Goal: Task Accomplishment & Management: Complete application form

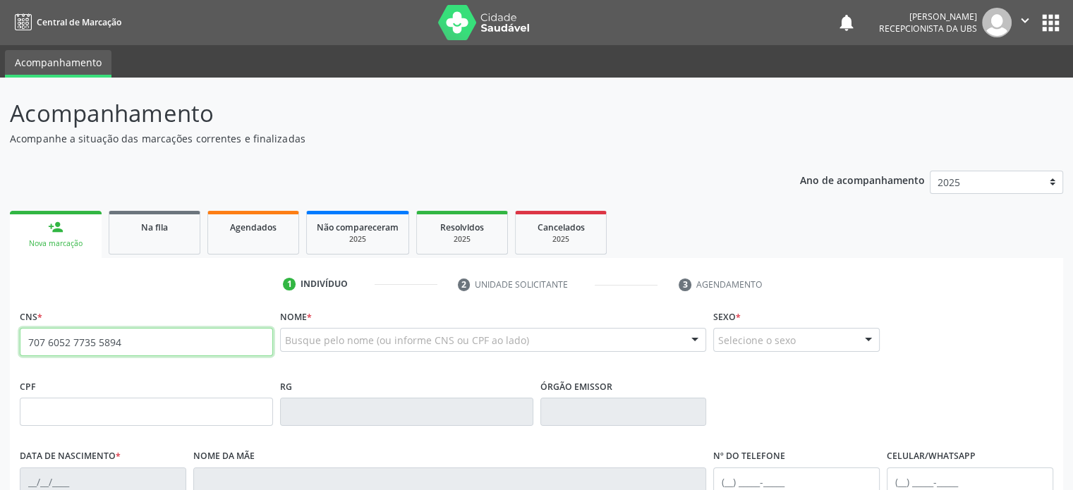
type input "707 6052 7735 5894"
type input "374.580.435-04"
type input "0[DATE]"
type input "[PERSON_NAME]"
type input "[PHONE_NUMBER]"
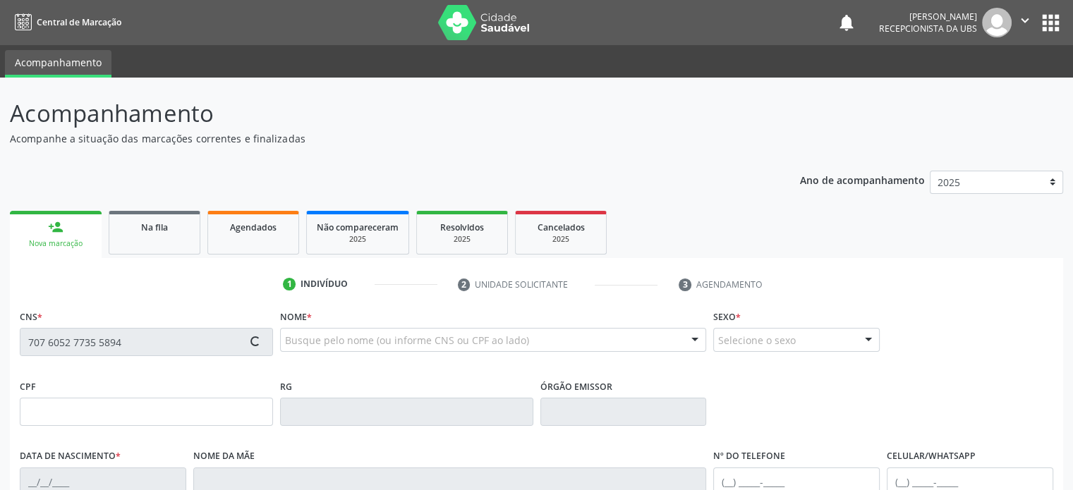
type input "S/N"
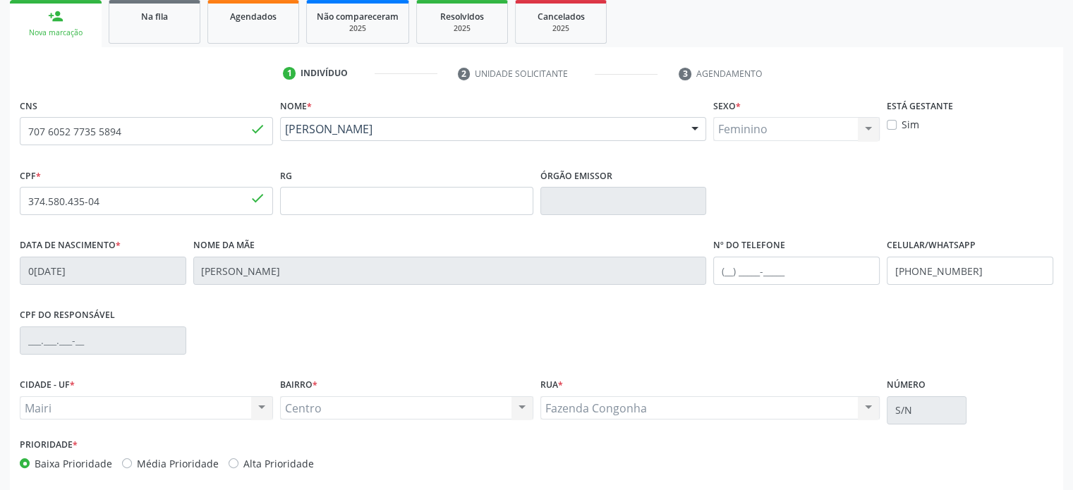
scroll to position [212, 0]
click at [725, 272] on input "text" at bounding box center [796, 270] width 166 height 28
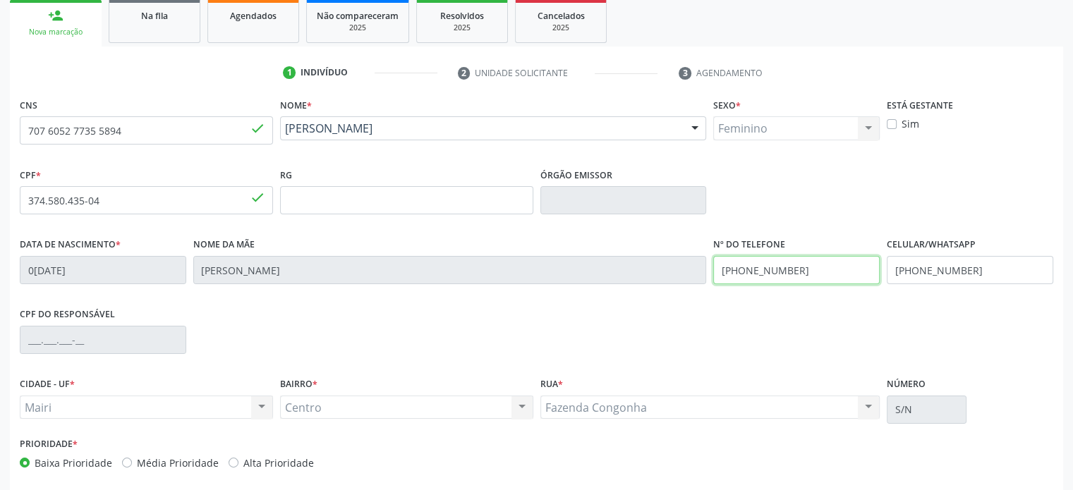
type input "[PHONE_NUMBER]"
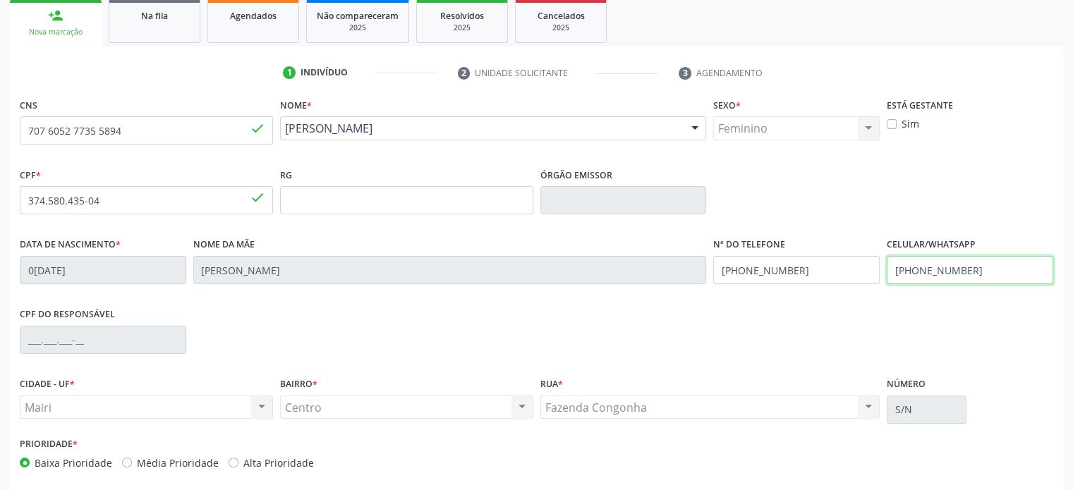
drag, startPoint x: 976, startPoint y: 270, endPoint x: 911, endPoint y: 270, distance: 64.9
click at [911, 270] on input "[PHONE_NUMBER]" at bounding box center [970, 270] width 166 height 28
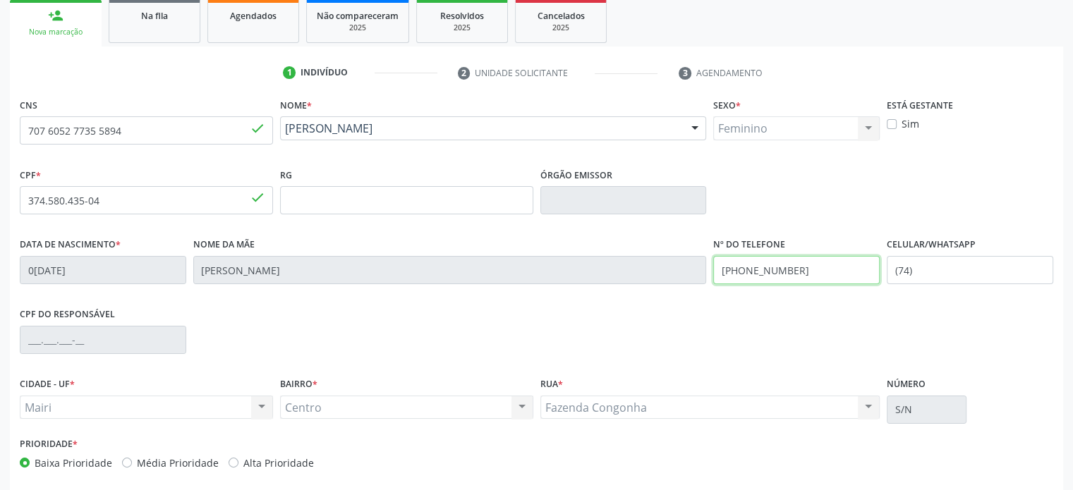
drag, startPoint x: 796, startPoint y: 268, endPoint x: 740, endPoint y: 272, distance: 55.8
click at [740, 272] on input "[PHONE_NUMBER]" at bounding box center [796, 270] width 166 height 28
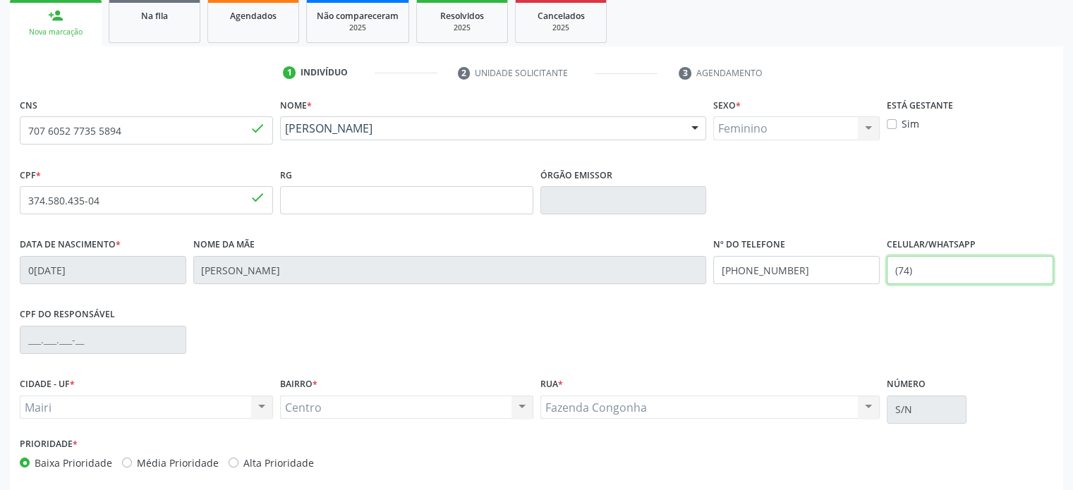
click at [915, 270] on input "(74)" at bounding box center [970, 270] width 166 height 28
paste input "99923-5582"
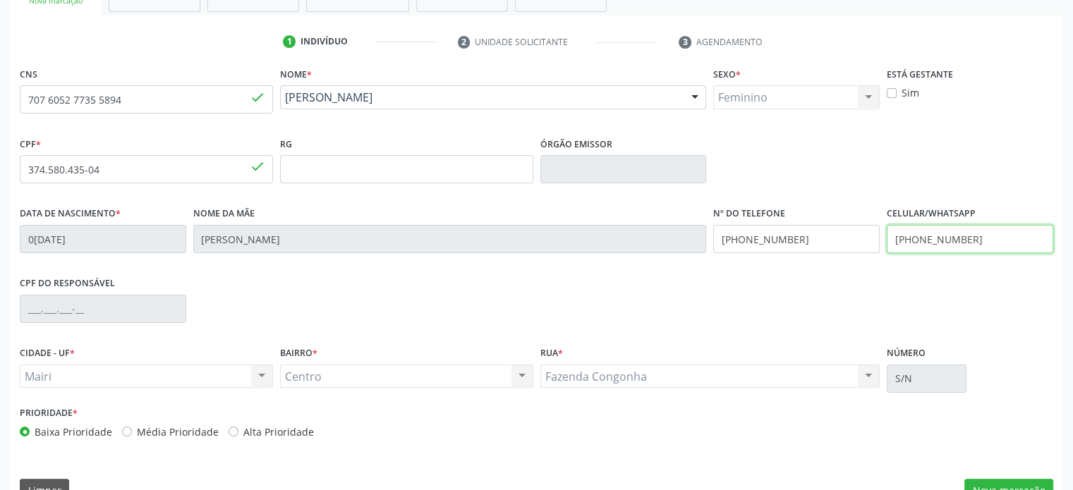
scroll to position [274, 0]
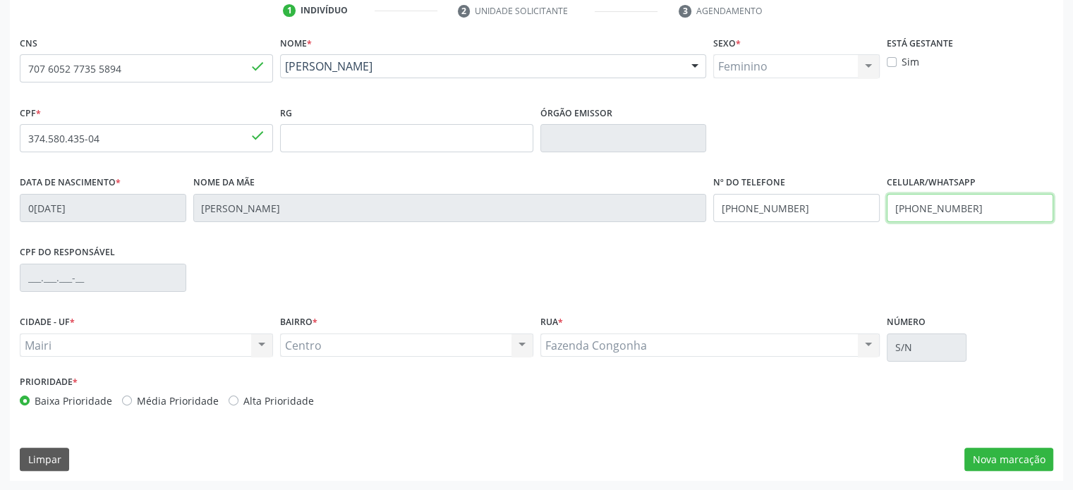
type input "[PHONE_NUMBER]"
click at [155, 403] on label "Média Prioridade" at bounding box center [178, 401] width 82 height 15
click at [132, 403] on input "Média Prioridade" at bounding box center [127, 400] width 10 height 13
radio input "true"
click at [1002, 452] on button "Nova marcação" at bounding box center [1008, 460] width 89 height 24
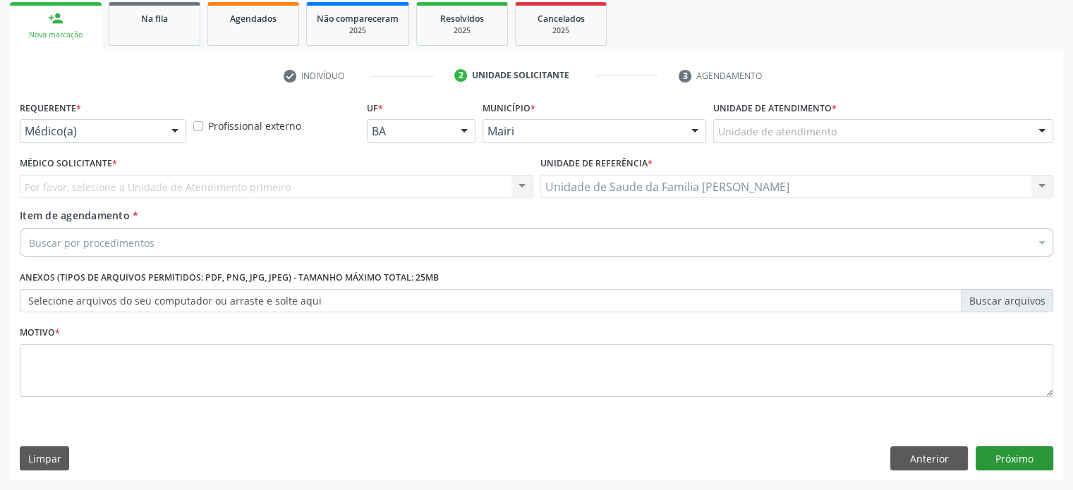
scroll to position [208, 0]
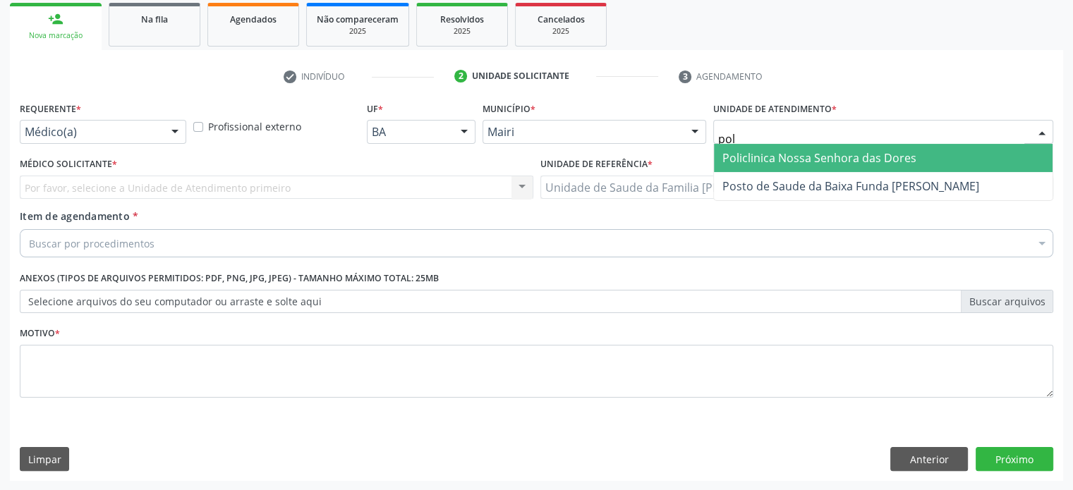
type input "poli"
click at [810, 155] on span "Policlinica Nossa Senhora das Dores" at bounding box center [819, 158] width 194 height 16
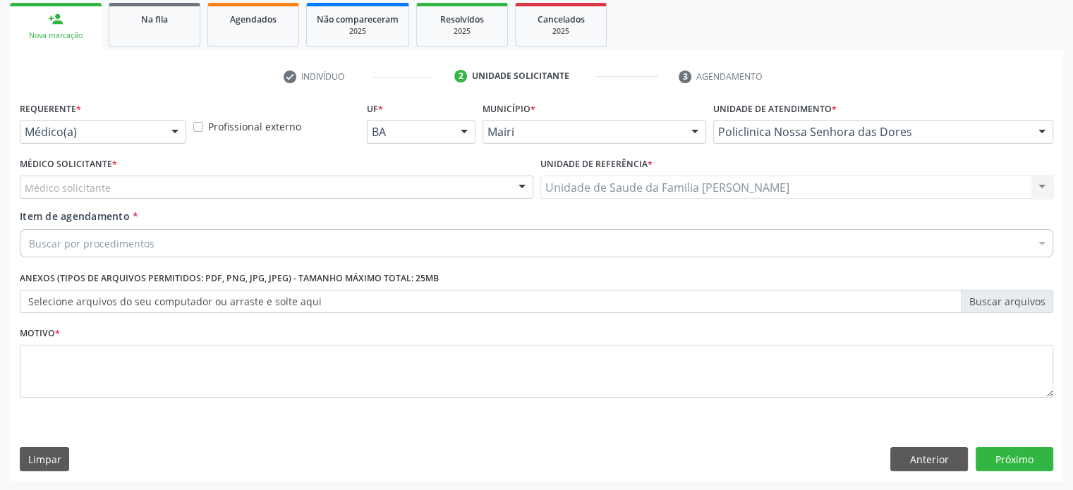
click at [120, 188] on div "Médico solicitante" at bounding box center [276, 188] width 513 height 24
drag, startPoint x: 89, startPoint y: 190, endPoint x: 23, endPoint y: 194, distance: 66.4
click at [23, 194] on div "andre" at bounding box center [276, 188] width 513 height 24
type input "andre"
click at [1042, 133] on div at bounding box center [1041, 133] width 21 height 24
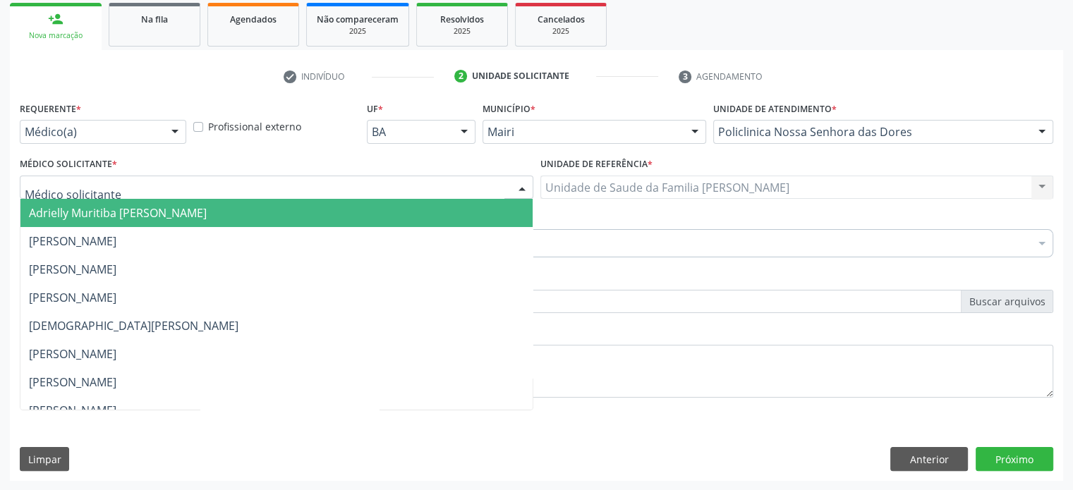
click at [129, 194] on div at bounding box center [276, 188] width 513 height 24
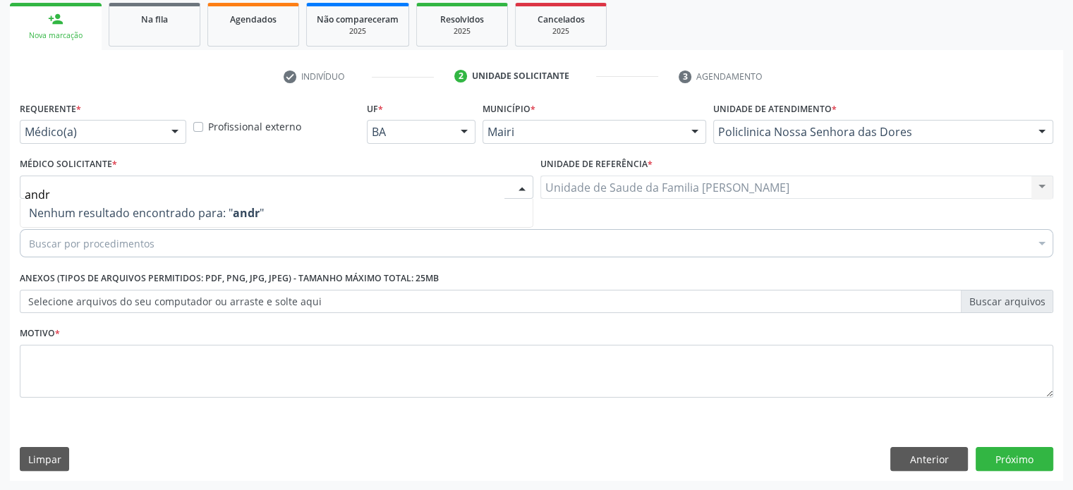
type input "andre"
drag, startPoint x: 57, startPoint y: 192, endPoint x: 11, endPoint y: 192, distance: 46.6
click at [11, 192] on div "Requerente * Médico(a) Médico(a) Enfermeiro(a) Paciente Nenhum resultado encont…" at bounding box center [536, 289] width 1053 height 383
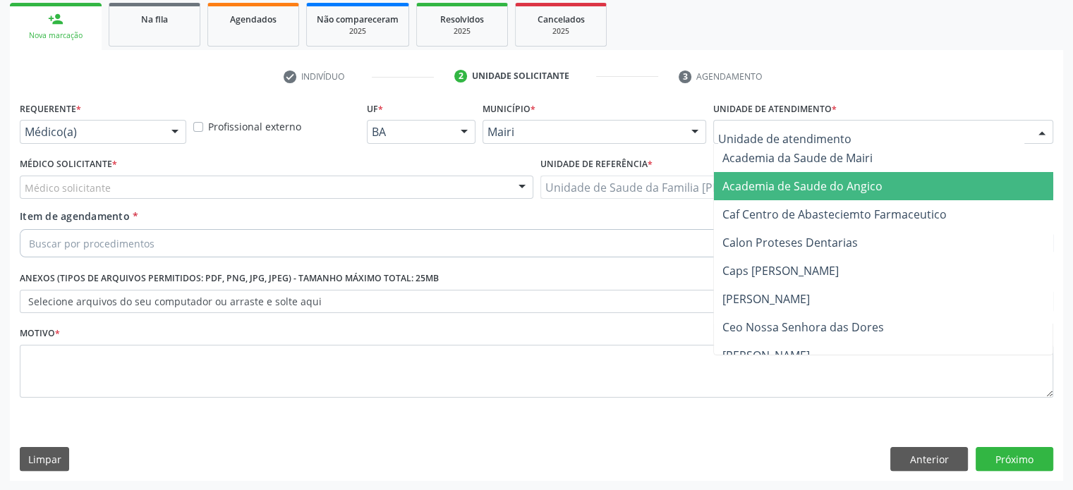
click at [1041, 128] on div at bounding box center [1041, 133] width 21 height 24
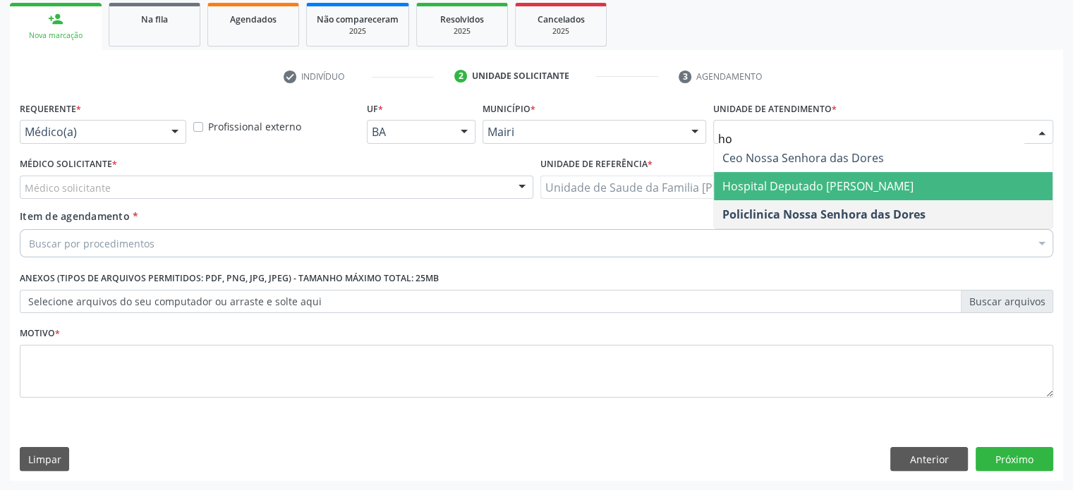
type input "hos"
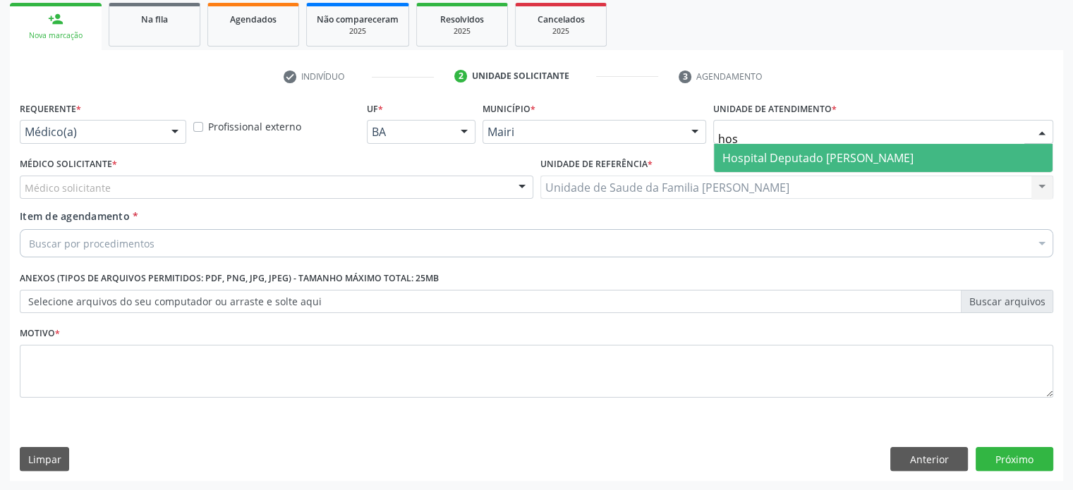
click at [803, 166] on span "Hospital Deputado [PERSON_NAME]" at bounding box center [883, 158] width 339 height 28
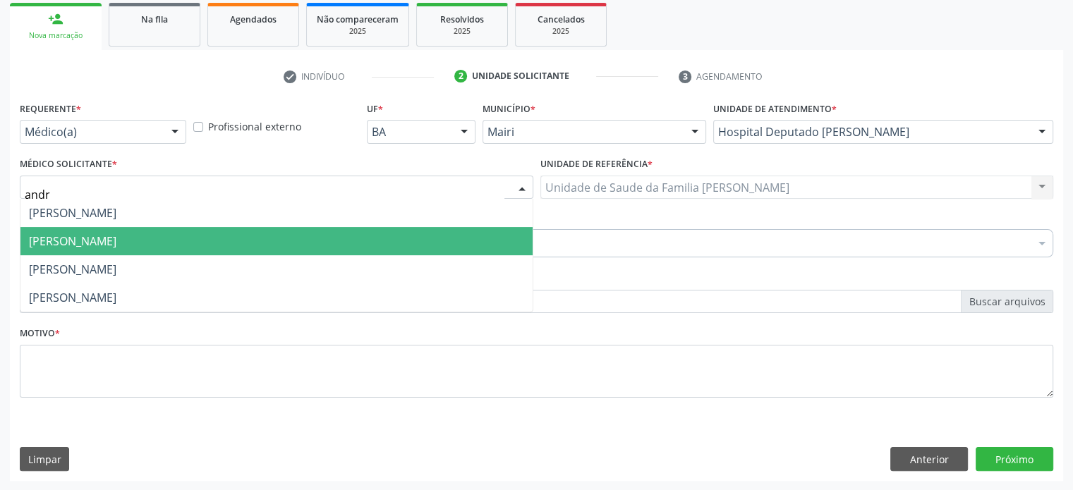
type input "andre"
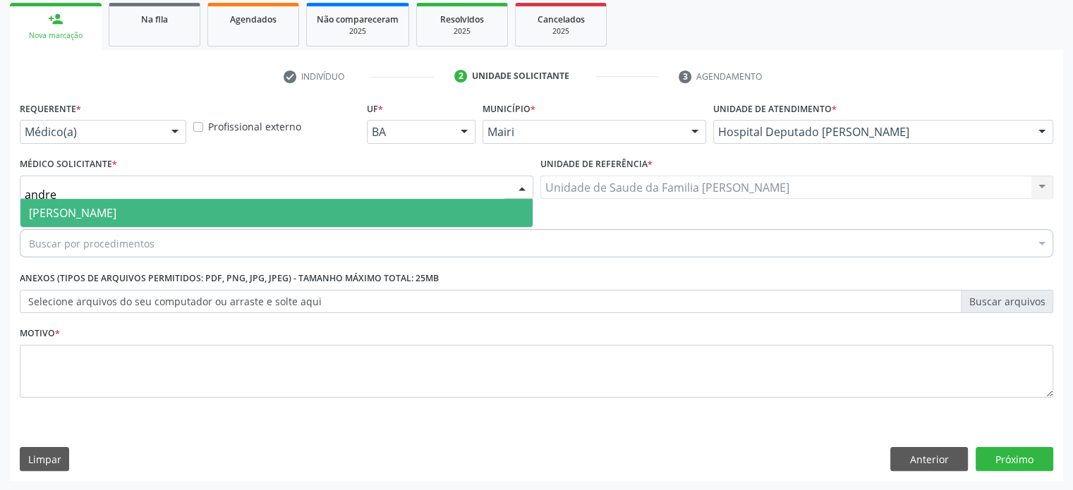
drag, startPoint x: 98, startPoint y: 188, endPoint x: 13, endPoint y: 186, distance: 85.4
click at [13, 186] on div "Requerente * Médico(a) Médico(a) Enfermeiro(a) Paciente Nenhum resultado encont…" at bounding box center [536, 289] width 1053 height 383
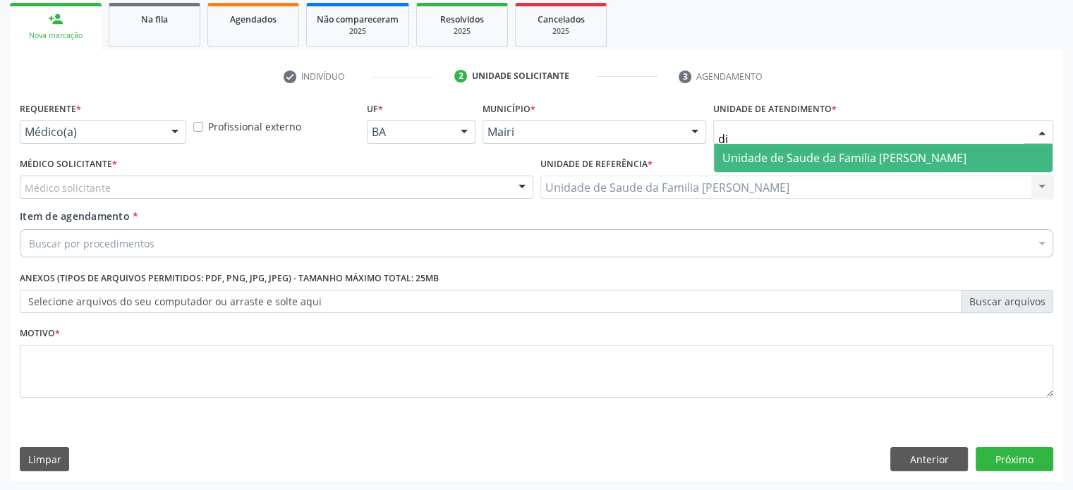
type input "dil"
click at [966, 151] on span "Unidade de Saude da Familia [PERSON_NAME]" at bounding box center [844, 158] width 244 height 16
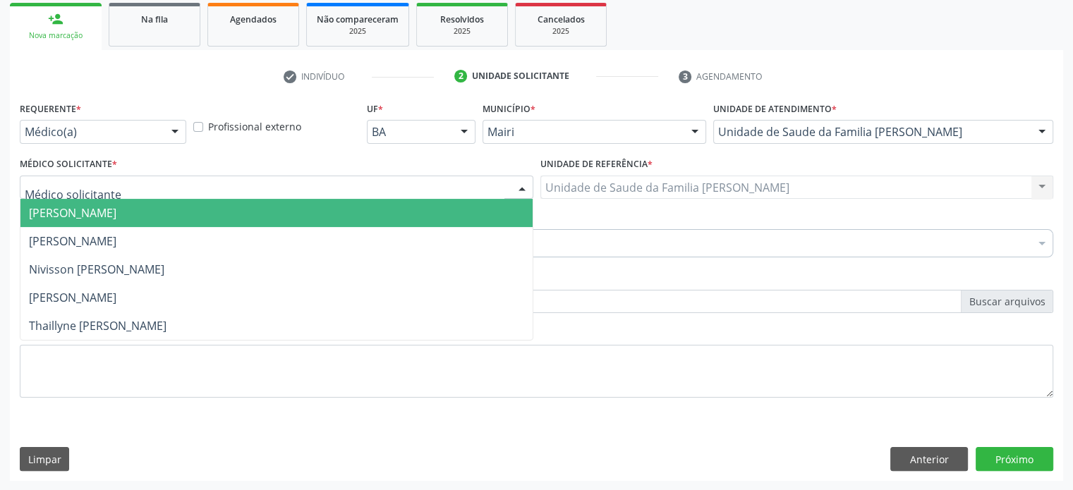
click at [134, 190] on div at bounding box center [276, 188] width 513 height 24
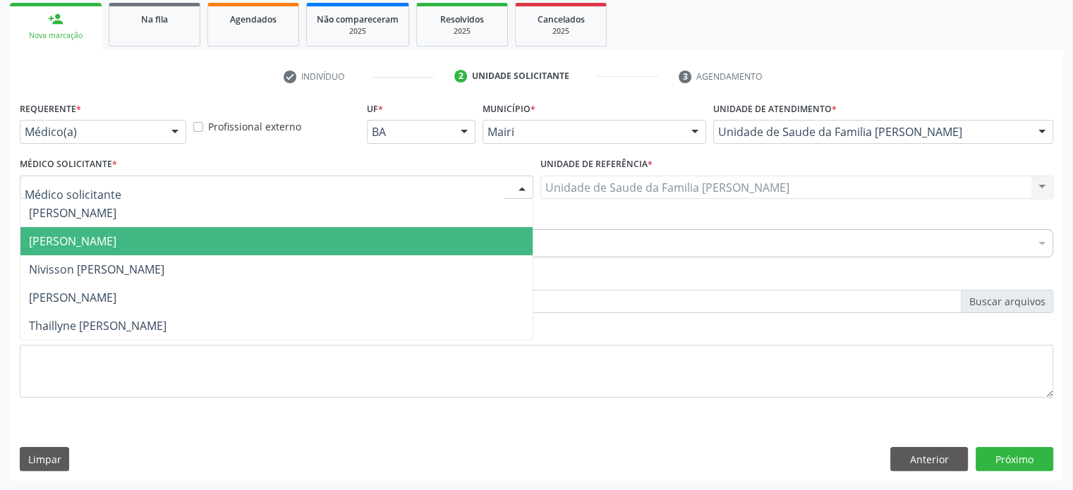
click at [116, 233] on span "[PERSON_NAME]" at bounding box center [72, 241] width 87 height 16
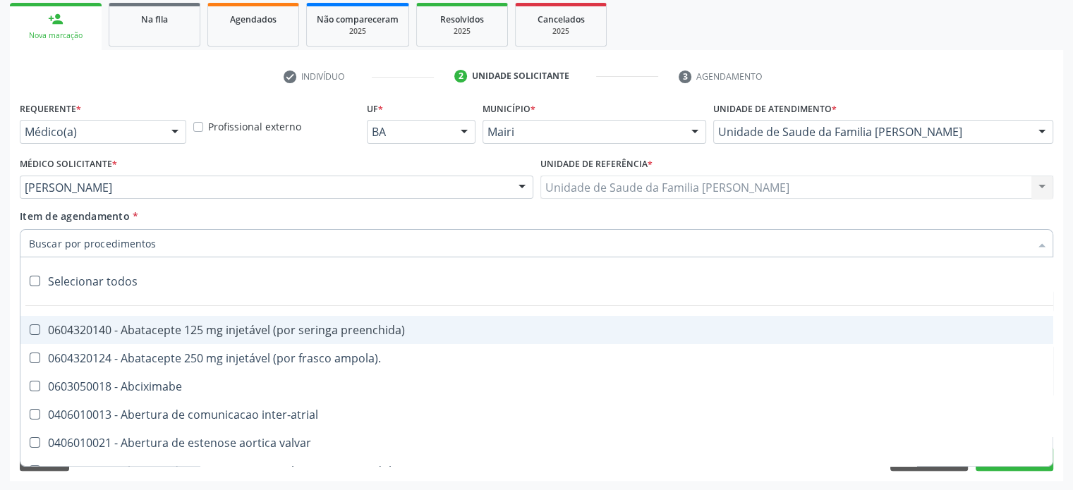
paste input "0302050027"
type input "0302050027"
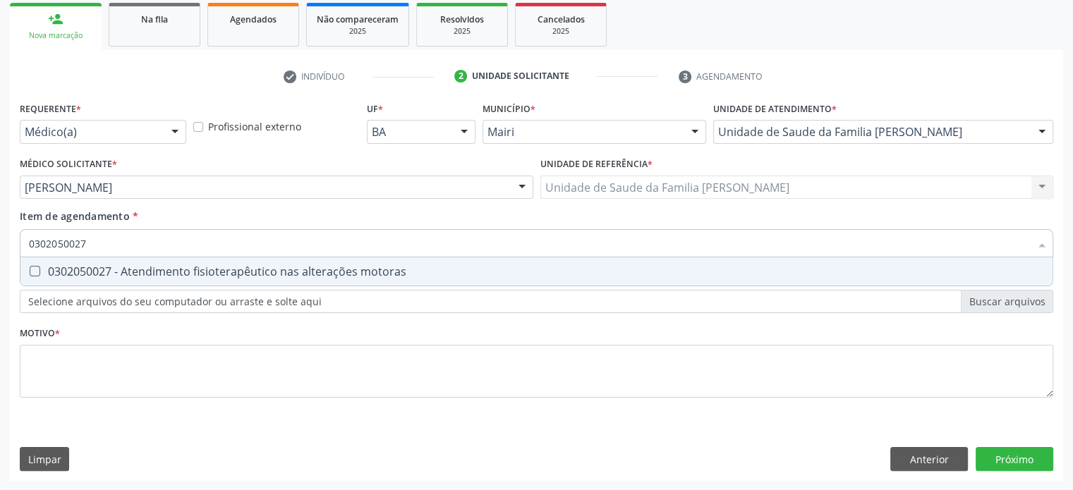
click at [96, 274] on div "0302050027 - Atendimento fisioterapêutico nas alterações motoras" at bounding box center [536, 271] width 1015 height 11
checkbox motoras "true"
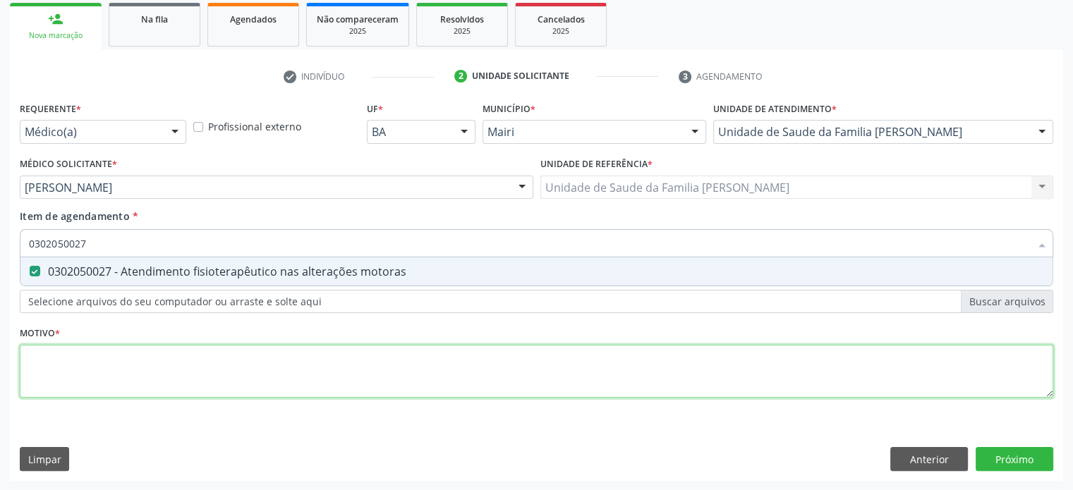
click at [75, 371] on div "Requerente * Médico(a) Médico(a) Enfermeiro(a) Paciente Nenhum resultado encont…" at bounding box center [536, 258] width 1033 height 320
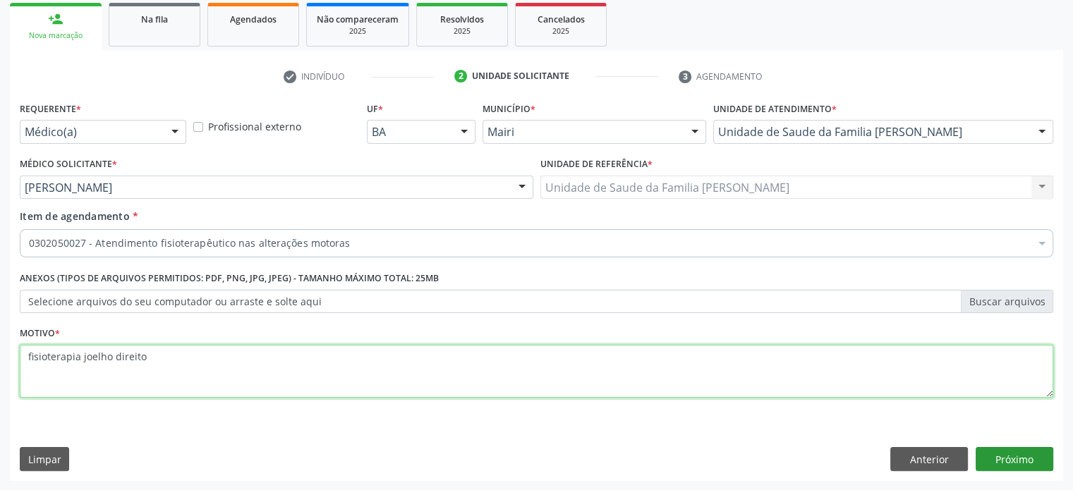
type textarea "fisioterapia joelho direito"
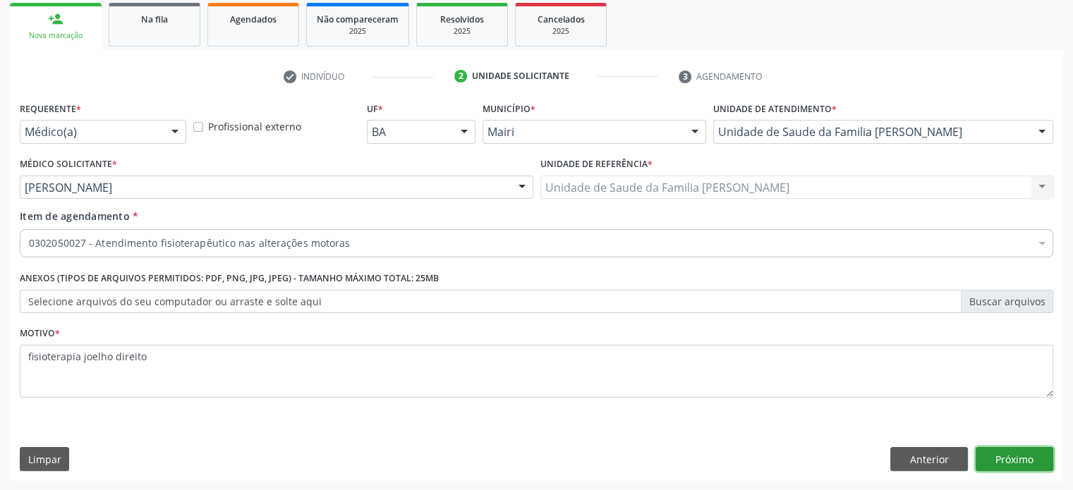
click at [1016, 458] on button "Próximo" at bounding box center [1014, 459] width 78 height 24
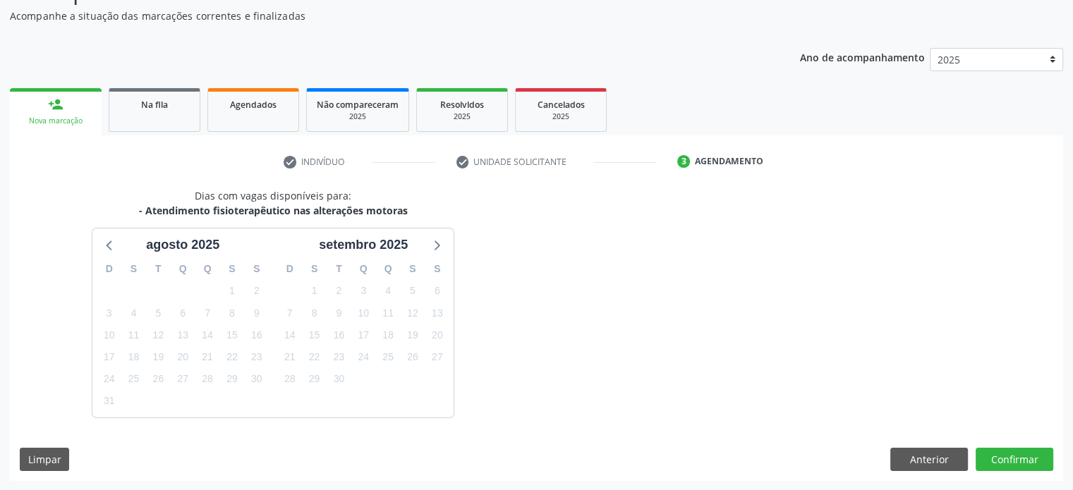
scroll to position [164, 0]
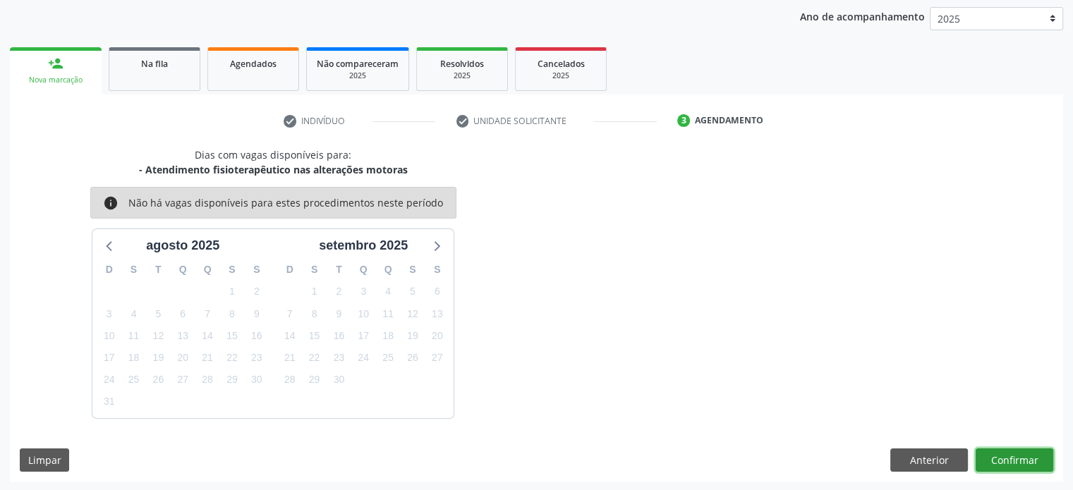
click at [1030, 461] on button "Confirmar" at bounding box center [1014, 461] width 78 height 24
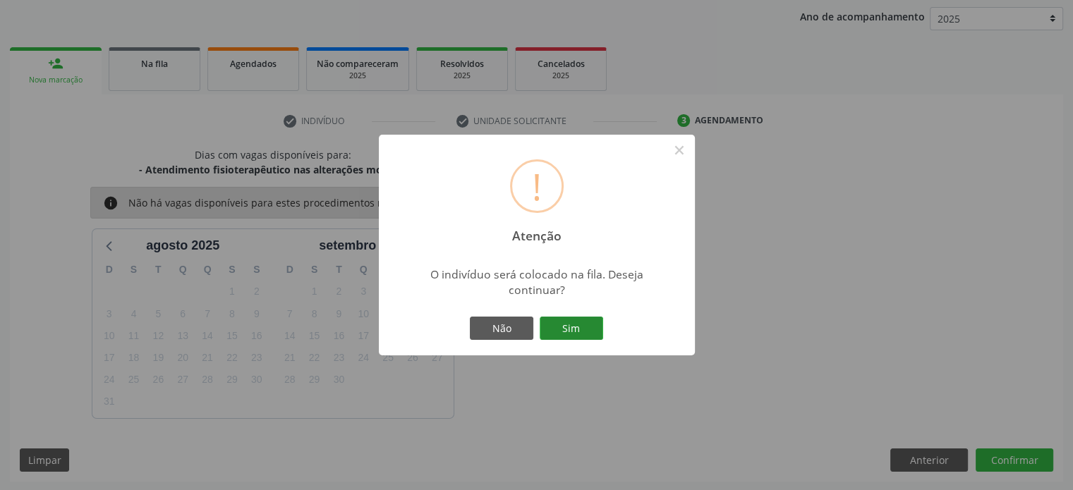
click at [588, 323] on button "Sim" at bounding box center [571, 329] width 63 height 24
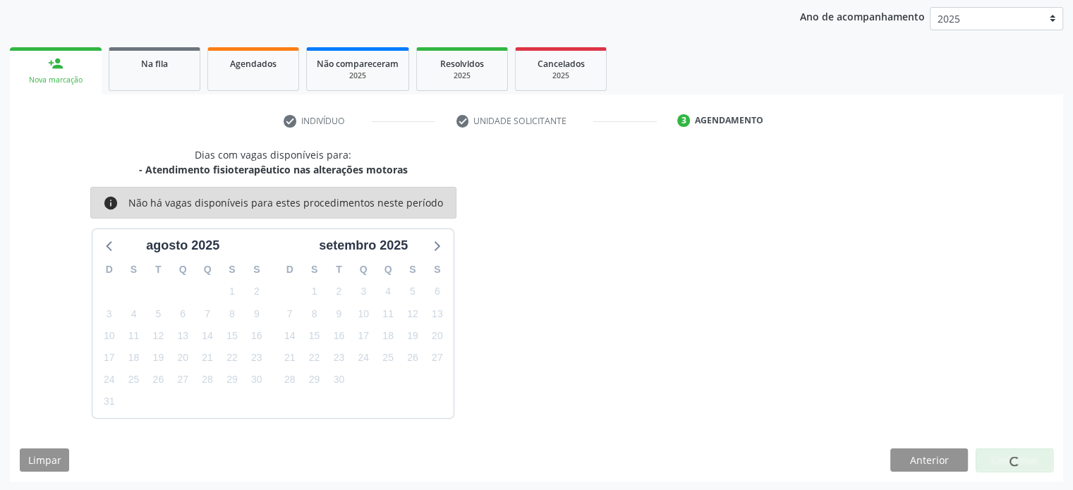
scroll to position [0, 0]
